Goal: Task Accomplishment & Management: Use online tool/utility

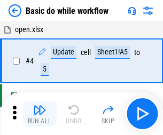
click at [40, 114] on img "button" at bounding box center [39, 110] width 13 height 13
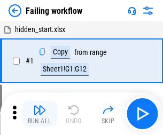
click at [40, 114] on img "button" at bounding box center [39, 110] width 13 height 13
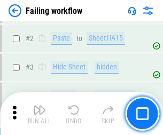
scroll to position [227, 0]
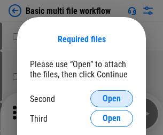
click at [112, 99] on span "Open" at bounding box center [112, 99] width 18 height 9
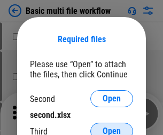
click at [112, 127] on span "Open" at bounding box center [112, 131] width 18 height 9
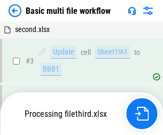
scroll to position [237, 0]
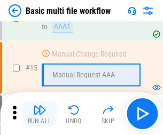
click at [40, 114] on img "button" at bounding box center [39, 110] width 13 height 13
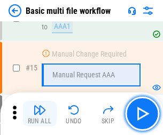
scroll to position [711, 0]
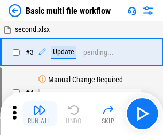
click at [40, 114] on img "button" at bounding box center [39, 110] width 13 height 13
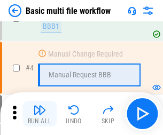
click at [40, 114] on img "button" at bounding box center [39, 110] width 13 height 13
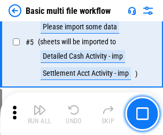
click at [40, 114] on img "button" at bounding box center [39, 110] width 13 height 13
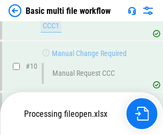
scroll to position [501, 0]
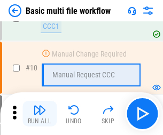
click at [40, 114] on img "button" at bounding box center [39, 110] width 13 height 13
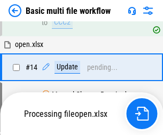
scroll to position [559, 0]
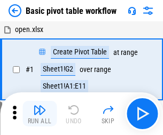
click at [40, 114] on img "button" at bounding box center [39, 110] width 13 height 13
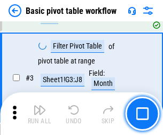
scroll to position [256, 0]
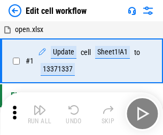
click at [40, 114] on img "button" at bounding box center [39, 110] width 13 height 13
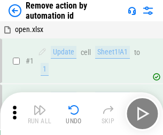
scroll to position [40, 0]
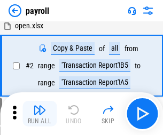
click at [40, 114] on img "button" at bounding box center [39, 110] width 13 height 13
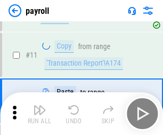
scroll to position [78, 0]
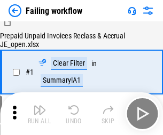
click at [40, 114] on img "button" at bounding box center [39, 110] width 13 height 13
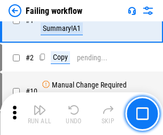
scroll to position [173, 0]
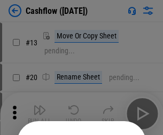
scroll to position [104, 0]
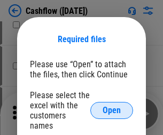
click at [112, 106] on span "Open" at bounding box center [112, 110] width 18 height 9
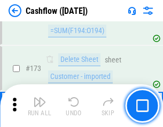
scroll to position [1132, 0]
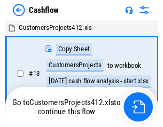
scroll to position [12, 0]
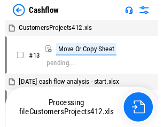
scroll to position [12, 0]
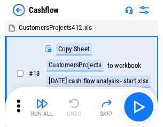
scroll to position [12, 0]
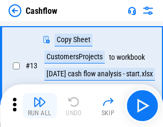
click at [40, 106] on img "button" at bounding box center [39, 102] width 13 height 13
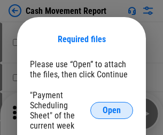
click at [112, 111] on span "Open" at bounding box center [112, 110] width 18 height 9
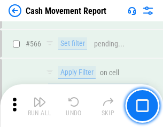
scroll to position [4899, 0]
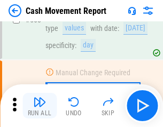
click at [40, 106] on img "button" at bounding box center [39, 102] width 13 height 13
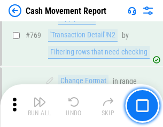
scroll to position [5940, 0]
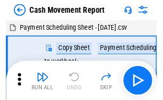
scroll to position [19, 0]
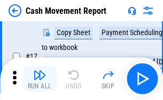
click at [40, 79] on img "button" at bounding box center [39, 75] width 13 height 13
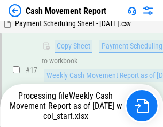
scroll to position [222, 0]
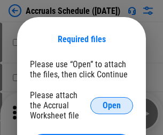
click at [112, 105] on span "Open" at bounding box center [112, 106] width 18 height 9
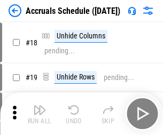
scroll to position [103, 0]
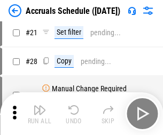
click at [40, 114] on img "button" at bounding box center [39, 110] width 13 height 13
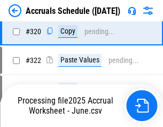
scroll to position [1988, 0]
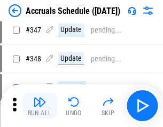
click at [40, 106] on img "button" at bounding box center [39, 102] width 13 height 13
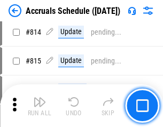
scroll to position [4717, 0]
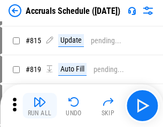
click at [40, 106] on img "button" at bounding box center [39, 102] width 13 height 13
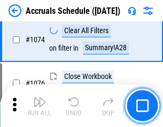
scroll to position [6402, 0]
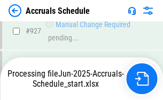
scroll to position [5651, 0]
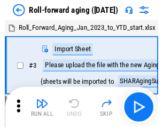
scroll to position [2, 0]
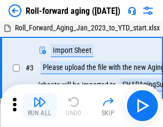
click at [40, 106] on img "button" at bounding box center [39, 102] width 13 height 13
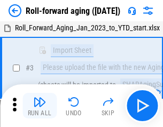
click at [40, 106] on img "button" at bounding box center [39, 102] width 13 height 13
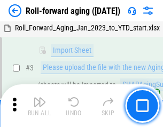
scroll to position [69, 0]
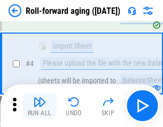
click at [40, 106] on img "button" at bounding box center [39, 102] width 13 height 13
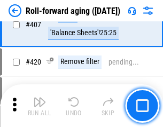
scroll to position [3707, 0]
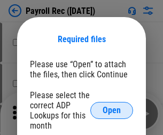
click at [112, 111] on span "Open" at bounding box center [112, 110] width 18 height 9
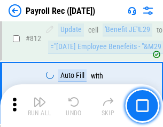
scroll to position [6792, 0]
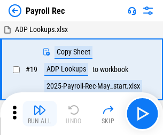
click at [40, 114] on img "button" at bounding box center [39, 110] width 13 height 13
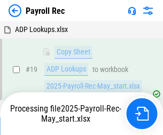
scroll to position [65, 0]
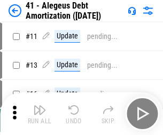
click at [40, 114] on img "button" at bounding box center [39, 110] width 13 height 13
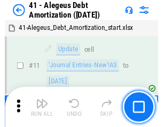
scroll to position [132, 0]
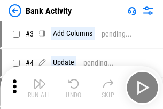
click at [40, 87] on img "button" at bounding box center [39, 83] width 13 height 13
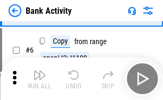
scroll to position [57, 0]
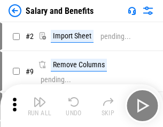
click at [40, 106] on img "button" at bounding box center [39, 102] width 13 height 13
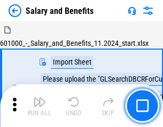
scroll to position [14, 0]
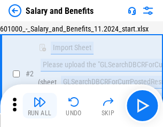
click at [40, 106] on img "button" at bounding box center [39, 102] width 13 height 13
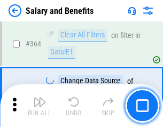
scroll to position [5034, 0]
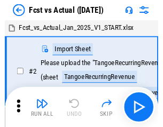
scroll to position [14, 0]
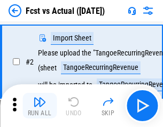
click at [40, 106] on img "button" at bounding box center [39, 102] width 13 height 13
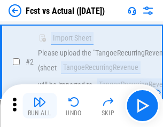
click at [40, 106] on img "button" at bounding box center [39, 102] width 13 height 13
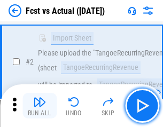
scroll to position [100, 0]
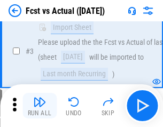
click at [40, 106] on img "button" at bounding box center [39, 102] width 13 height 13
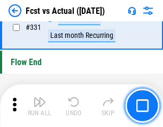
scroll to position [5117, 0]
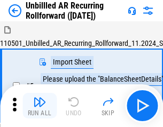
click at [40, 106] on img "button" at bounding box center [39, 102] width 13 height 13
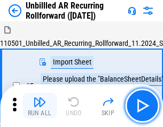
scroll to position [23, 0]
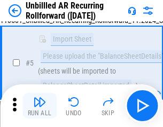
click at [40, 106] on img "button" at bounding box center [39, 102] width 13 height 13
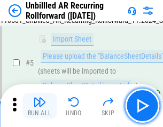
scroll to position [100, 0]
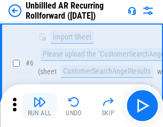
click at [40, 106] on img "button" at bounding box center [39, 102] width 13 height 13
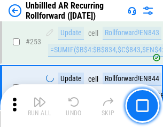
scroll to position [3631, 0]
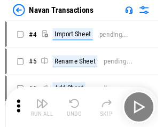
scroll to position [17, 0]
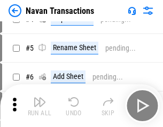
click at [40, 106] on img "button" at bounding box center [39, 102] width 13 height 13
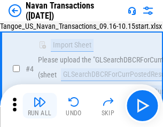
click at [40, 106] on img "button" at bounding box center [39, 102] width 13 height 13
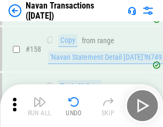
scroll to position [3466, 0]
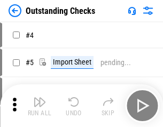
click at [40, 106] on img "button" at bounding box center [39, 102] width 13 height 13
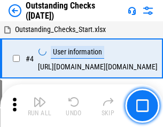
scroll to position [45, 0]
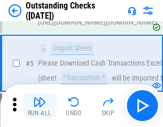
click at [40, 106] on img "button" at bounding box center [39, 102] width 13 height 13
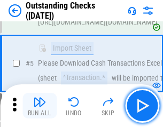
scroll to position [112, 0]
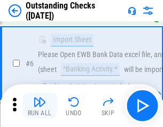
click at [40, 106] on img "button" at bounding box center [39, 102] width 13 height 13
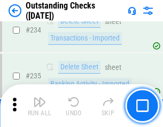
scroll to position [3246, 0]
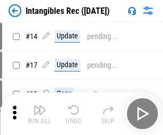
click at [40, 114] on img "button" at bounding box center [39, 110] width 13 height 13
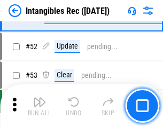
scroll to position [416, 0]
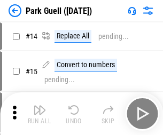
click at [40, 106] on img "button" at bounding box center [39, 110] width 13 height 13
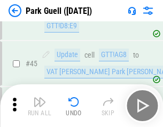
scroll to position [1337, 0]
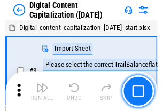
scroll to position [31, 0]
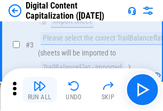
click at [40, 90] on img "button" at bounding box center [39, 86] width 13 height 13
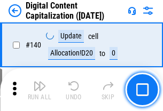
scroll to position [1134, 0]
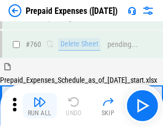
click at [40, 106] on img "button" at bounding box center [39, 102] width 13 height 13
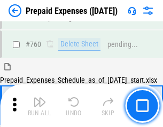
scroll to position [2963, 0]
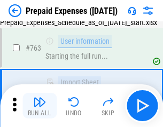
click at [40, 106] on img "button" at bounding box center [39, 102] width 13 height 13
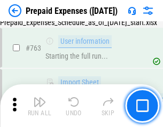
scroll to position [3026, 0]
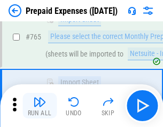
click at [40, 106] on img "button" at bounding box center [39, 102] width 13 height 13
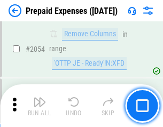
scroll to position [11174, 0]
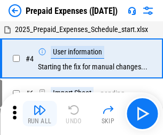
click at [40, 114] on img "button" at bounding box center [39, 110] width 13 height 13
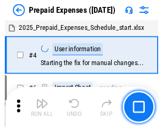
scroll to position [47, 0]
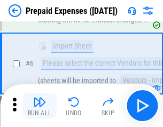
click at [40, 106] on img "button" at bounding box center [39, 102] width 13 height 13
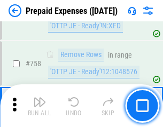
scroll to position [3809, 0]
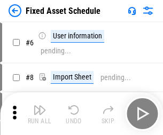
click at [40, 114] on img "button" at bounding box center [39, 110] width 13 height 13
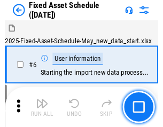
scroll to position [58, 0]
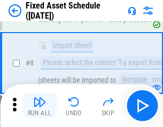
click at [40, 106] on img "button" at bounding box center [39, 102] width 13 height 13
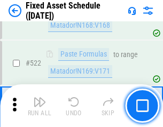
scroll to position [3715, 0]
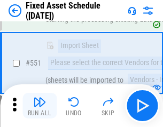
click at [40, 106] on img "button" at bounding box center [39, 102] width 13 height 13
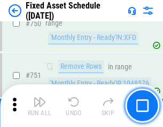
scroll to position [5211, 0]
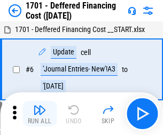
click at [40, 114] on img "button" at bounding box center [39, 110] width 13 height 13
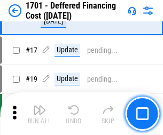
scroll to position [128, 0]
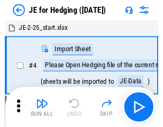
scroll to position [2, 0]
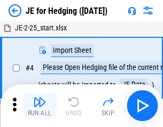
click at [40, 106] on img "button" at bounding box center [39, 102] width 13 height 13
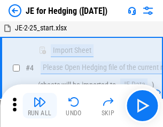
click at [40, 106] on img "button" at bounding box center [39, 102] width 13 height 13
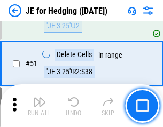
scroll to position [692, 0]
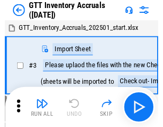
scroll to position [2, 0]
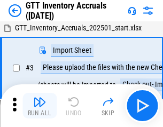
click at [40, 106] on img "button" at bounding box center [39, 102] width 13 height 13
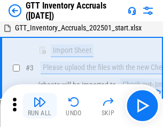
click at [40, 106] on img "button" at bounding box center [39, 102] width 13 height 13
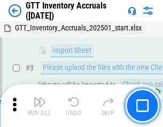
scroll to position [69, 0]
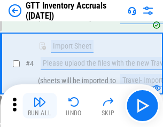
click at [40, 106] on img "button" at bounding box center [39, 102] width 13 height 13
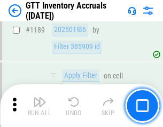
scroll to position [8729, 0]
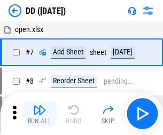
click at [40, 114] on img "button" at bounding box center [39, 110] width 13 height 13
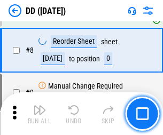
scroll to position [103, 0]
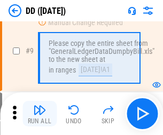
click at [40, 114] on img "button" at bounding box center [39, 110] width 13 height 13
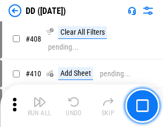
scroll to position [4783, 0]
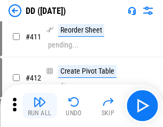
click at [40, 106] on img "button" at bounding box center [39, 102] width 13 height 13
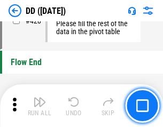
scroll to position [5116, 0]
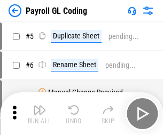
click at [40, 114] on img "button" at bounding box center [39, 110] width 13 height 13
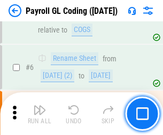
scroll to position [128, 0]
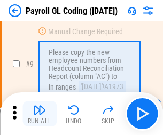
click at [40, 114] on img "button" at bounding box center [39, 110] width 13 height 13
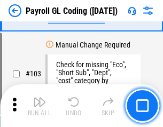
scroll to position [2508, 0]
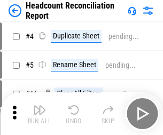
click at [40, 114] on img "button" at bounding box center [39, 110] width 13 height 13
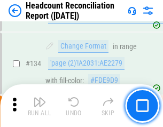
scroll to position [1285, 0]
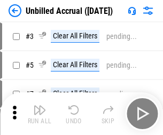
click at [40, 114] on img "button" at bounding box center [39, 110] width 13 height 13
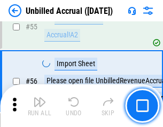
scroll to position [1116, 0]
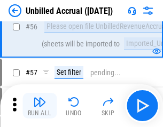
click at [40, 106] on img "button" at bounding box center [39, 102] width 13 height 13
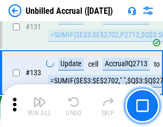
scroll to position [3184, 0]
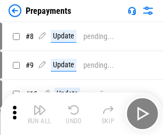
click at [40, 114] on img "button" at bounding box center [39, 110] width 13 height 13
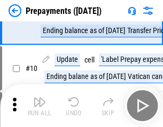
scroll to position [67, 0]
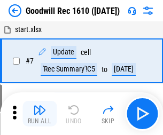
click at [40, 114] on img "button" at bounding box center [39, 110] width 13 height 13
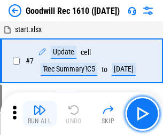
scroll to position [183, 0]
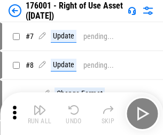
click at [40, 114] on img "button" at bounding box center [39, 110] width 13 height 13
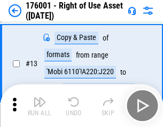
scroll to position [69, 0]
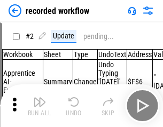
click at [40, 106] on img "button" at bounding box center [39, 102] width 13 height 13
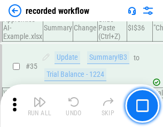
scroll to position [3341, 0]
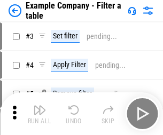
click at [40, 114] on img "button" at bounding box center [39, 110] width 13 height 13
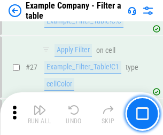
scroll to position [978, 0]
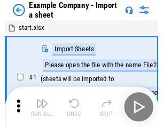
scroll to position [17, 0]
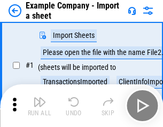
click at [40, 106] on img "button" at bounding box center [39, 102] width 13 height 13
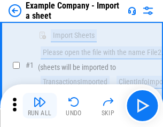
click at [40, 106] on img "button" at bounding box center [39, 102] width 13 height 13
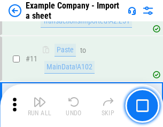
scroll to position [236, 0]
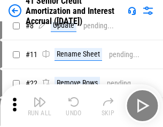
click at [40, 106] on img "button" at bounding box center [39, 102] width 13 height 13
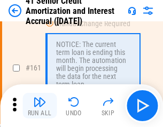
click at [40, 106] on img "button" at bounding box center [39, 102] width 13 height 13
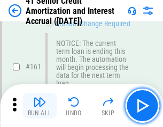
scroll to position [1143, 0]
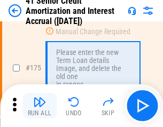
click at [40, 106] on img "button" at bounding box center [39, 102] width 13 height 13
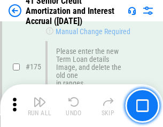
scroll to position [1252, 0]
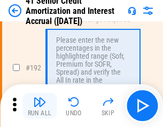
click at [40, 106] on img "button" at bounding box center [39, 102] width 13 height 13
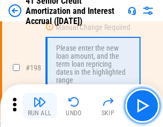
click at [40, 106] on img "button" at bounding box center [39, 102] width 13 height 13
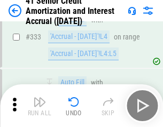
scroll to position [2731, 0]
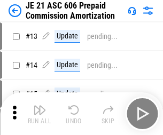
click at [40, 106] on img "button" at bounding box center [39, 110] width 13 height 13
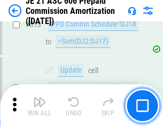
scroll to position [1996, 0]
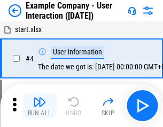
click at [40, 106] on img "button" at bounding box center [39, 102] width 13 height 13
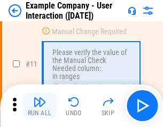
click at [40, 106] on img "button" at bounding box center [39, 102] width 13 height 13
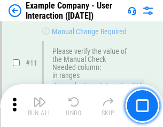
scroll to position [231, 0]
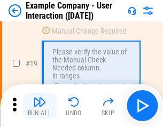
click at [40, 106] on img "button" at bounding box center [39, 102] width 13 height 13
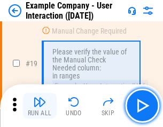
click at [40, 106] on img "button" at bounding box center [39, 102] width 13 height 13
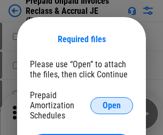
click at [112, 105] on span "Open" at bounding box center [112, 106] width 18 height 9
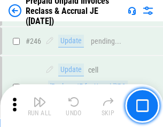
scroll to position [1443, 0]
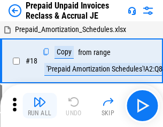
click at [40, 106] on img "button" at bounding box center [39, 102] width 13 height 13
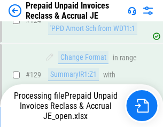
scroll to position [775, 0]
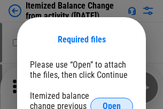
click at [112, 102] on span "Open" at bounding box center [112, 106] width 18 height 9
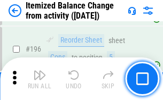
scroll to position [2057, 0]
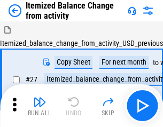
scroll to position [17, 0]
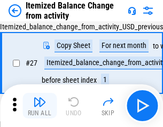
click at [40, 106] on img "button" at bounding box center [39, 102] width 13 height 13
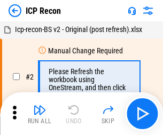
scroll to position [5, 0]
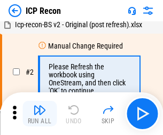
click at [40, 114] on img "button" at bounding box center [39, 110] width 13 height 13
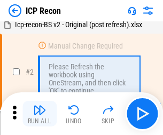
click at [40, 114] on img "button" at bounding box center [39, 110] width 13 height 13
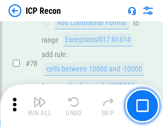
scroll to position [1048, 0]
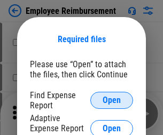
click at [112, 100] on span "Open" at bounding box center [112, 100] width 18 height 9
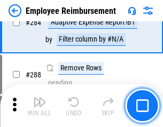
scroll to position [2906, 0]
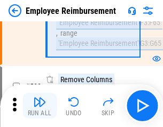
click at [40, 106] on img "button" at bounding box center [39, 102] width 13 height 13
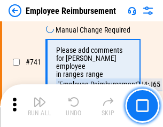
scroll to position [7500, 0]
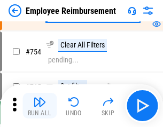
click at [40, 106] on img "button" at bounding box center [39, 102] width 13 height 13
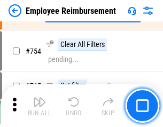
click at [40, 106] on img "button" at bounding box center [39, 102] width 13 height 13
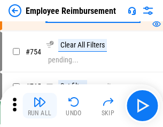
click at [40, 106] on img "button" at bounding box center [39, 102] width 13 height 13
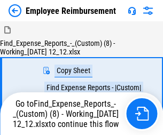
scroll to position [36, 0]
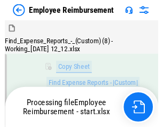
scroll to position [218, 0]
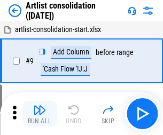
click at [40, 114] on img "button" at bounding box center [39, 110] width 13 height 13
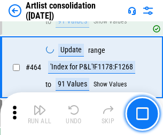
scroll to position [4681, 0]
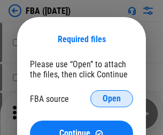
click at [112, 99] on span "Open" at bounding box center [112, 99] width 18 height 9
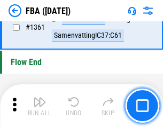
scroll to position [11480, 0]
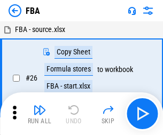
scroll to position [11, 0]
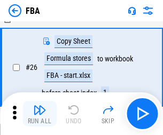
click at [40, 114] on img "button" at bounding box center [39, 110] width 13 height 13
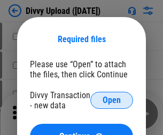
click at [112, 100] on span "Open" at bounding box center [112, 100] width 18 height 9
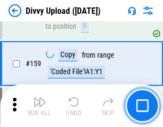
scroll to position [1107, 0]
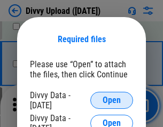
click at [112, 100] on span "Open" at bounding box center [112, 100] width 18 height 9
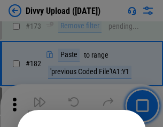
scroll to position [1200, 0]
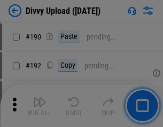
scroll to position [1349, 0]
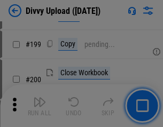
scroll to position [1554, 0]
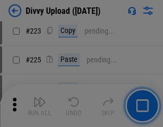
scroll to position [2133, 0]
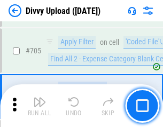
scroll to position [7313, 0]
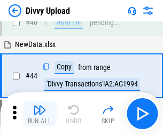
click at [40, 114] on img "button" at bounding box center [39, 110] width 13 height 13
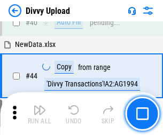
scroll to position [118, 0]
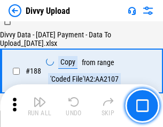
scroll to position [1258, 0]
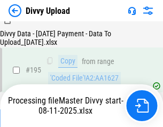
scroll to position [1494, 0]
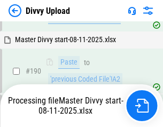
scroll to position [1359, 0]
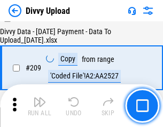
scroll to position [1965, 0]
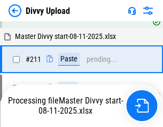
scroll to position [2066, 0]
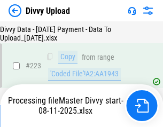
scroll to position [2437, 0]
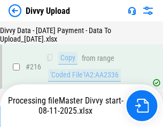
scroll to position [2201, 0]
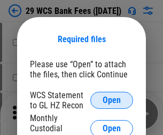
click at [112, 100] on span "Open" at bounding box center [112, 100] width 18 height 9
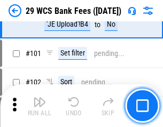
scroll to position [1042, 0]
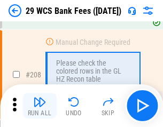
click at [40, 106] on img "button" at bounding box center [39, 102] width 13 height 13
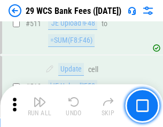
scroll to position [5378, 0]
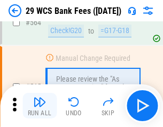
click at [40, 106] on img "button" at bounding box center [39, 102] width 13 height 13
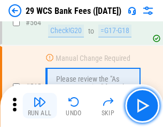
scroll to position [5781, 0]
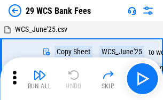
scroll to position [19, 0]
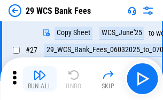
click at [40, 79] on img "button" at bounding box center [39, 75] width 13 height 13
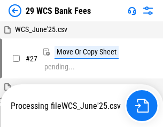
scroll to position [6, 0]
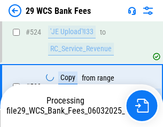
scroll to position [5707, 0]
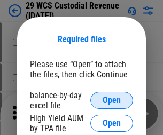
click at [112, 100] on span "Open" at bounding box center [112, 100] width 18 height 9
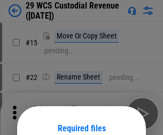
scroll to position [89, 0]
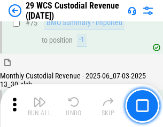
scroll to position [1117, 0]
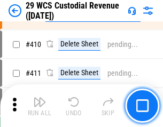
click at [40, 106] on img "button" at bounding box center [39, 102] width 13 height 13
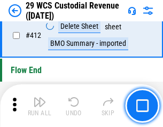
scroll to position [5105, 0]
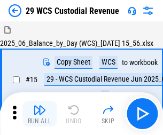
click at [40, 106] on img "button" at bounding box center [39, 110] width 13 height 13
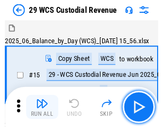
scroll to position [26, 0]
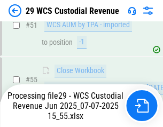
scroll to position [801, 0]
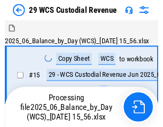
scroll to position [20, 0]
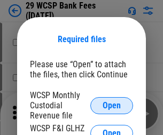
click at [112, 105] on span "Open" at bounding box center [112, 106] width 18 height 9
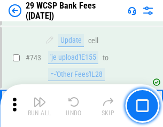
scroll to position [5387, 0]
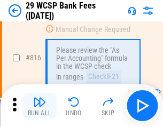
click at [40, 106] on img "button" at bounding box center [39, 102] width 13 height 13
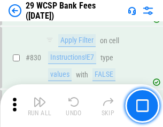
scroll to position [6782, 0]
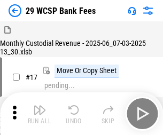
click at [40, 106] on img "button" at bounding box center [39, 110] width 13 height 13
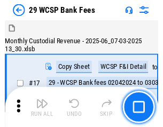
scroll to position [26, 0]
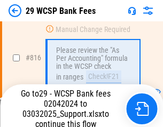
scroll to position [6636, 0]
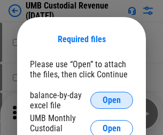
click at [112, 100] on span "Open" at bounding box center [112, 100] width 18 height 9
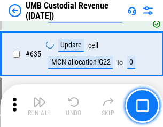
scroll to position [5594, 0]
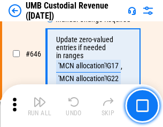
click at [40, 106] on img "button" at bounding box center [39, 102] width 13 height 13
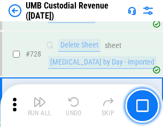
scroll to position [6594, 0]
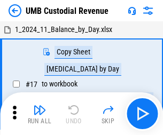
scroll to position [8, 0]
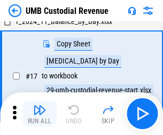
click at [40, 114] on img "button" at bounding box center [39, 110] width 13 height 13
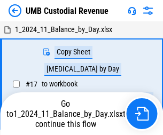
scroll to position [4, 0]
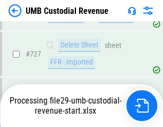
scroll to position [6570, 0]
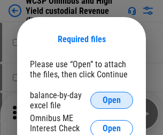
click at [112, 100] on span "Open" at bounding box center [112, 100] width 18 height 9
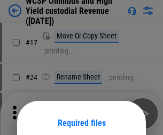
scroll to position [84, 0]
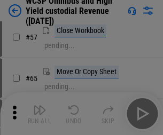
scroll to position [466, 0]
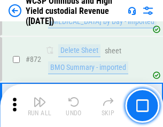
scroll to position [9047, 0]
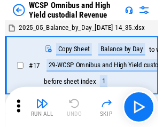
scroll to position [6, 0]
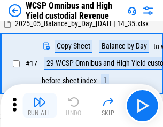
click at [40, 106] on img "button" at bounding box center [39, 102] width 13 height 13
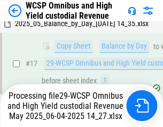
scroll to position [222, 0]
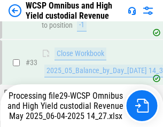
scroll to position [529, 0]
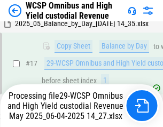
scroll to position [222, 0]
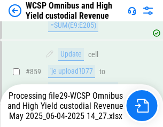
scroll to position [8931, 0]
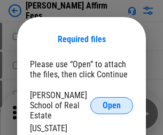
click at [112, 102] on span "Open" at bounding box center [112, 106] width 18 height 9
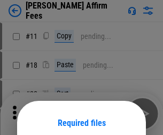
scroll to position [84, 0]
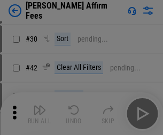
scroll to position [218, 0]
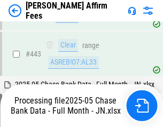
scroll to position [2790, 0]
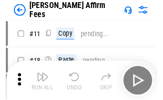
scroll to position [11, 0]
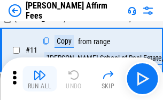
click at [40, 79] on img "button" at bounding box center [39, 75] width 13 height 13
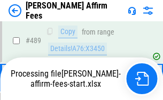
scroll to position [2804, 0]
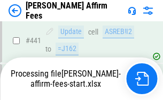
scroll to position [2804, 0]
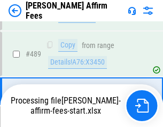
scroll to position [2790, 0]
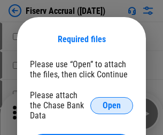
click at [112, 102] on span "Open" at bounding box center [112, 106] width 18 height 9
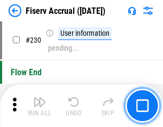
scroll to position [3387, 0]
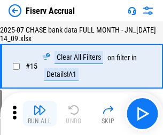
click at [40, 114] on img "button" at bounding box center [39, 110] width 13 height 13
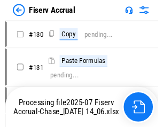
scroll to position [2294, 0]
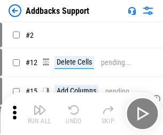
click at [40, 106] on img "button" at bounding box center [39, 110] width 13 height 13
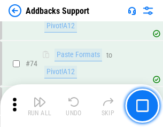
scroll to position [778, 0]
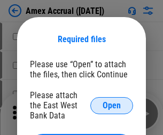
click at [112, 105] on span "Open" at bounding box center [112, 106] width 18 height 9
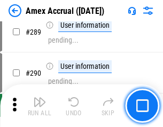
scroll to position [3198, 0]
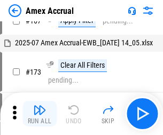
click at [40, 114] on img "button" at bounding box center [39, 110] width 13 height 13
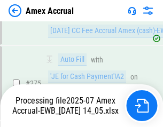
scroll to position [3253, 0]
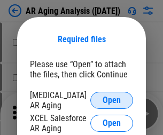
click at [112, 99] on span "Open" at bounding box center [112, 100] width 18 height 9
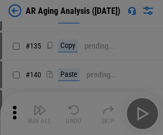
scroll to position [322, 0]
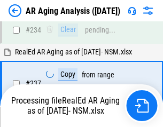
scroll to position [1657, 0]
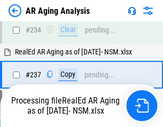
scroll to position [1645, 0]
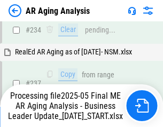
scroll to position [1645, 0]
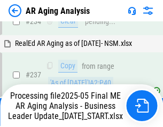
scroll to position [1645, 0]
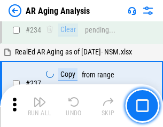
scroll to position [1645, 0]
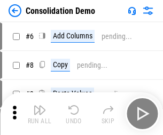
click at [40, 114] on img "button" at bounding box center [39, 110] width 13 height 13
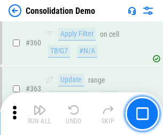
scroll to position [3583, 0]
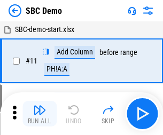
click at [40, 114] on img "button" at bounding box center [39, 110] width 13 height 13
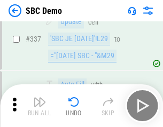
scroll to position [2812, 0]
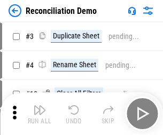
click at [40, 114] on img "button" at bounding box center [39, 110] width 13 height 13
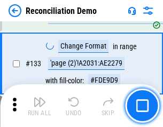
scroll to position [1269, 0]
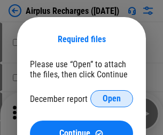
click at [112, 99] on span "Open" at bounding box center [112, 99] width 18 height 9
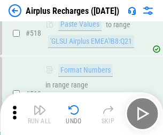
scroll to position [4600, 0]
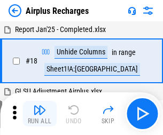
click at [40, 114] on img "button" at bounding box center [39, 110] width 13 height 13
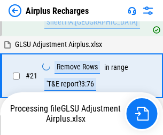
scroll to position [109, 0]
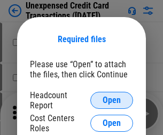
click at [112, 100] on span "Open" at bounding box center [112, 100] width 18 height 9
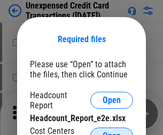
click at [112, 132] on span "Open" at bounding box center [112, 136] width 18 height 9
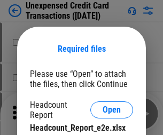
scroll to position [10, 0]
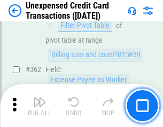
scroll to position [2749, 0]
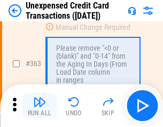
click at [40, 106] on img "button" at bounding box center [39, 102] width 13 height 13
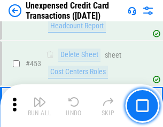
scroll to position [3646, 0]
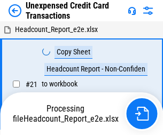
scroll to position [17, 0]
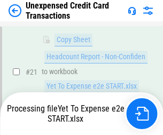
scroll to position [174, 0]
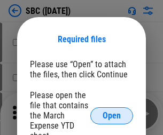
click at [112, 115] on span "Open" at bounding box center [112, 116] width 18 height 9
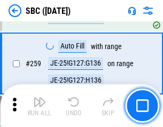
scroll to position [2089, 0]
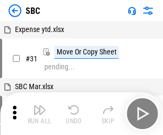
scroll to position [11, 0]
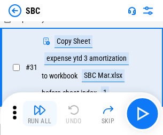
click at [40, 114] on img "button" at bounding box center [39, 110] width 13 height 13
